Goal: Information Seeking & Learning: Find specific page/section

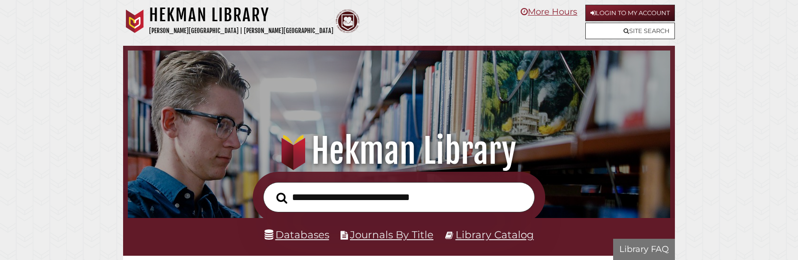
scroll to position [179, 537]
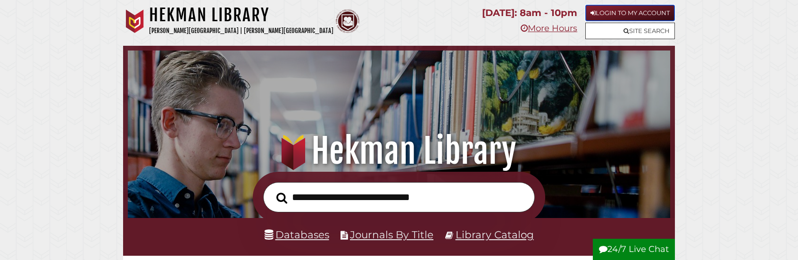
click at [635, 12] on link "Login to My Account" at bounding box center [630, 13] width 90 height 16
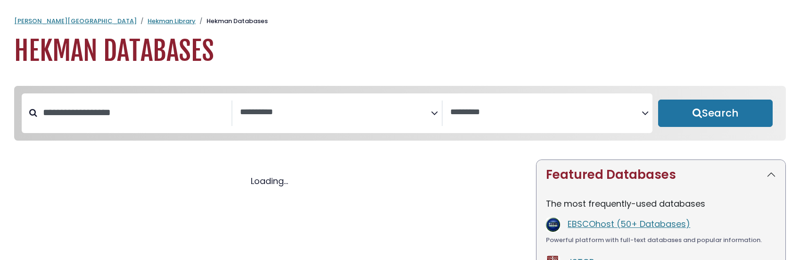
select select "Database Subject Filter"
select select "Database Vendors Filter"
select select "Database Subject Filter"
select select "Database Vendors Filter"
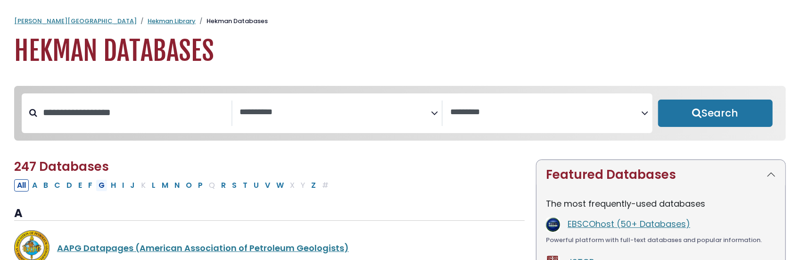
click at [97, 189] on button "G" at bounding box center [102, 185] width 12 height 12
select select "Database Subject Filter"
select select "Database Vendors Filter"
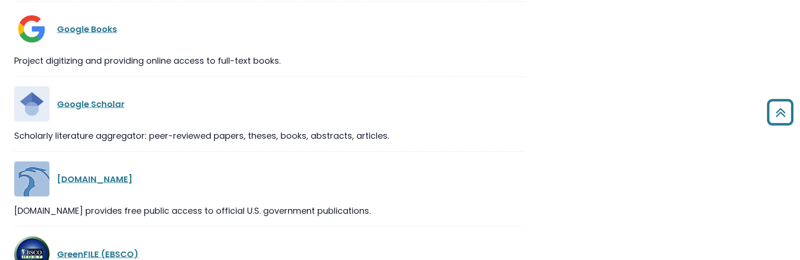
scroll to position [519, 0]
click at [87, 104] on link "Google Scholar" at bounding box center [90, 104] width 67 height 12
